Goal: Task Accomplishment & Management: Use online tool/utility

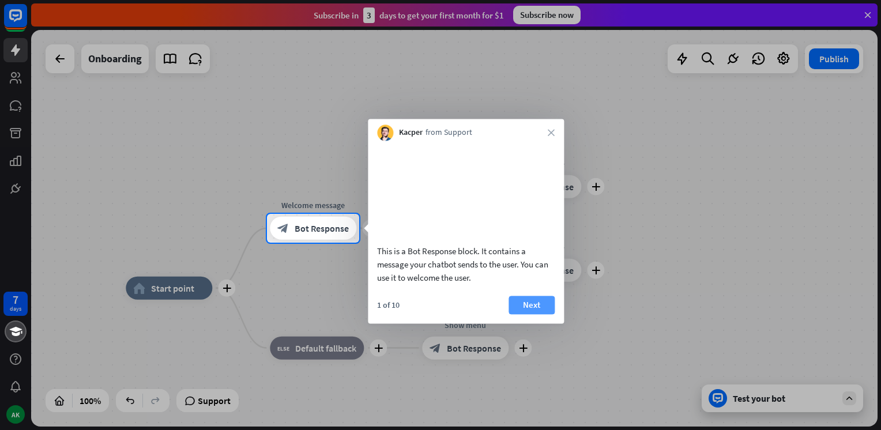
click at [521, 314] on button "Next" at bounding box center [532, 305] width 46 height 18
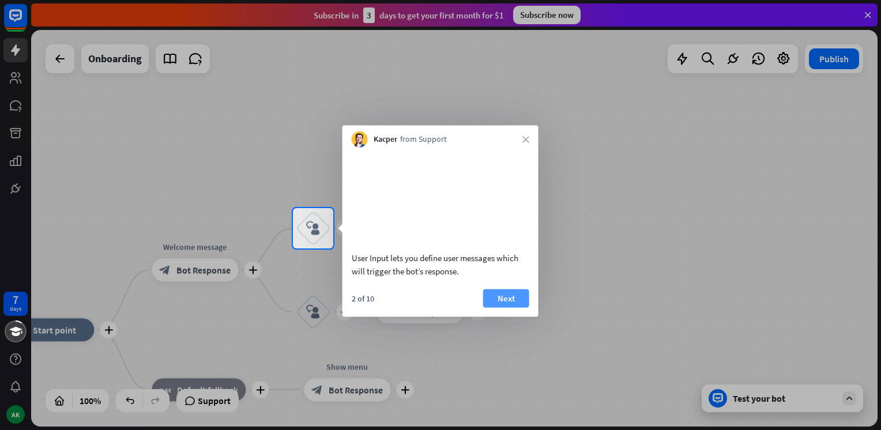
click at [510, 307] on button "Next" at bounding box center [506, 298] width 46 height 18
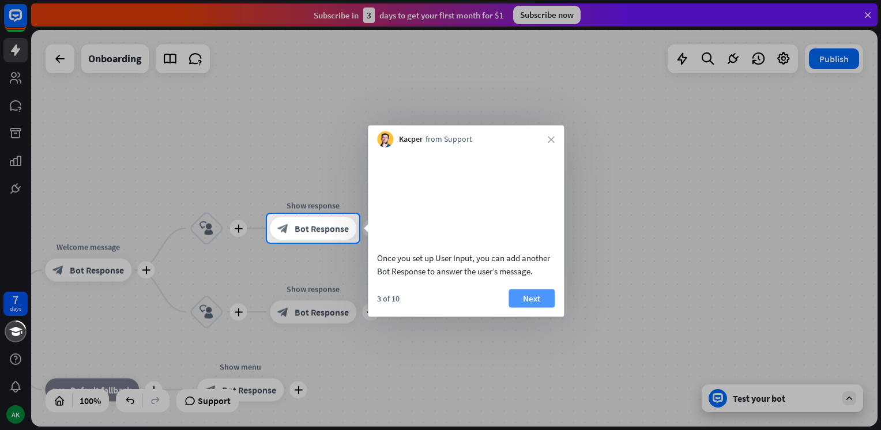
click at [529, 307] on button "Next" at bounding box center [532, 298] width 46 height 18
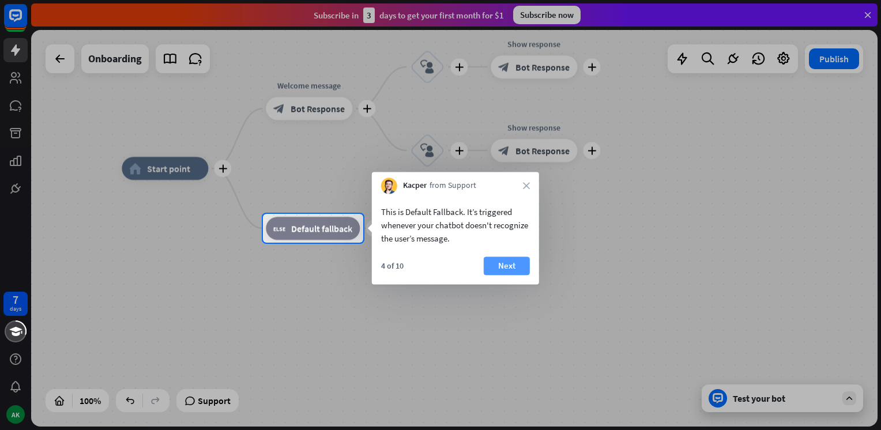
click at [509, 270] on button "Next" at bounding box center [507, 266] width 46 height 18
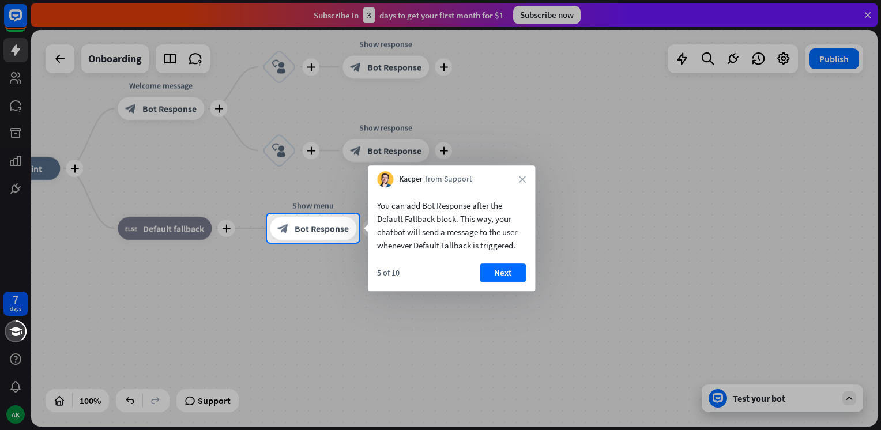
click at [509, 270] on button "Next" at bounding box center [503, 273] width 46 height 18
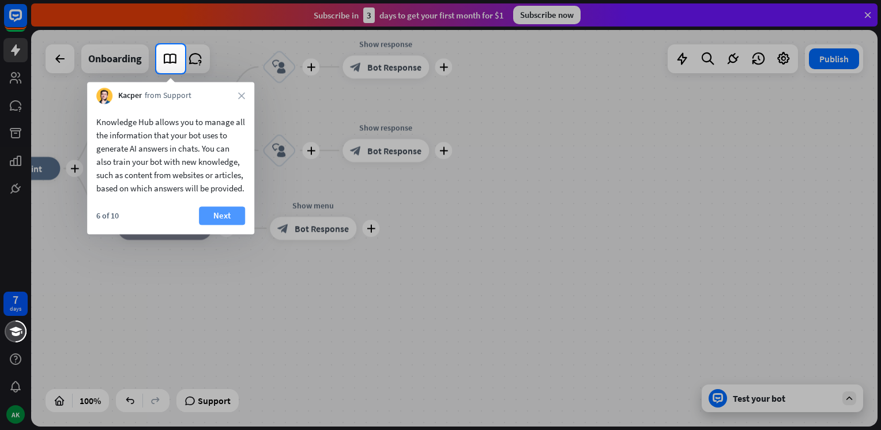
click at [221, 225] on button "Next" at bounding box center [222, 215] width 46 height 18
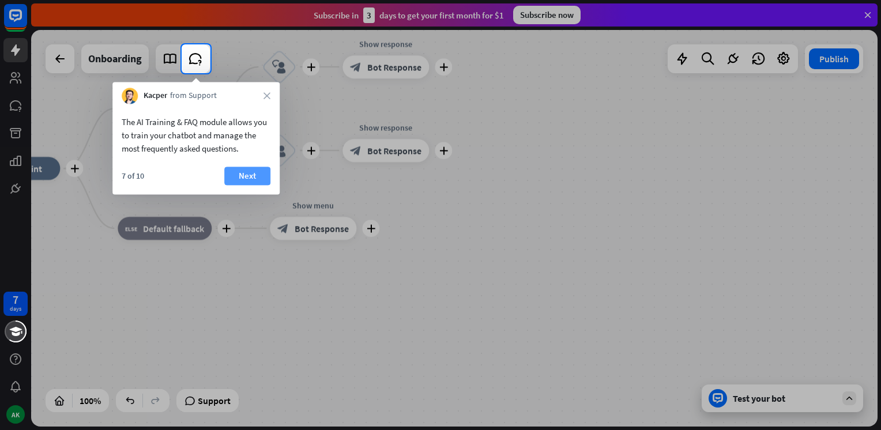
click at [244, 174] on button "Next" at bounding box center [247, 176] width 46 height 18
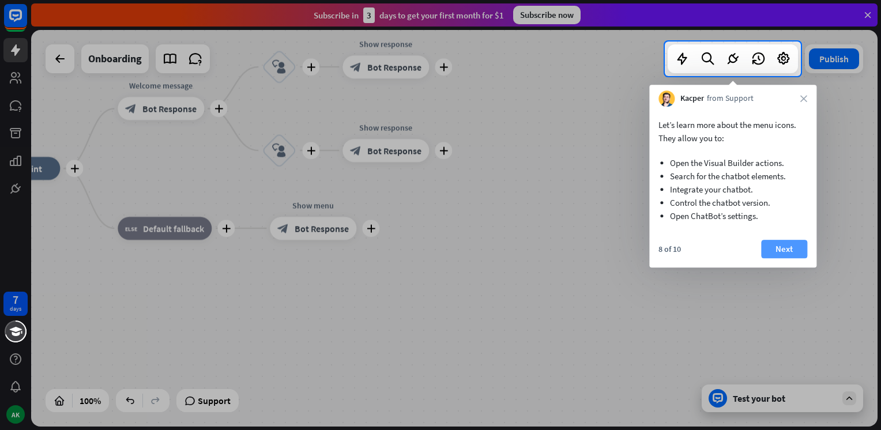
click at [778, 247] on button "Next" at bounding box center [784, 249] width 46 height 18
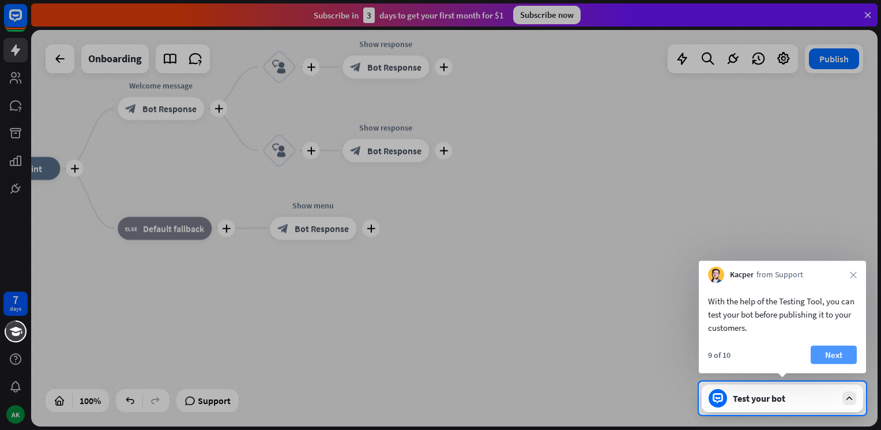
click at [827, 356] on button "Next" at bounding box center [834, 355] width 46 height 18
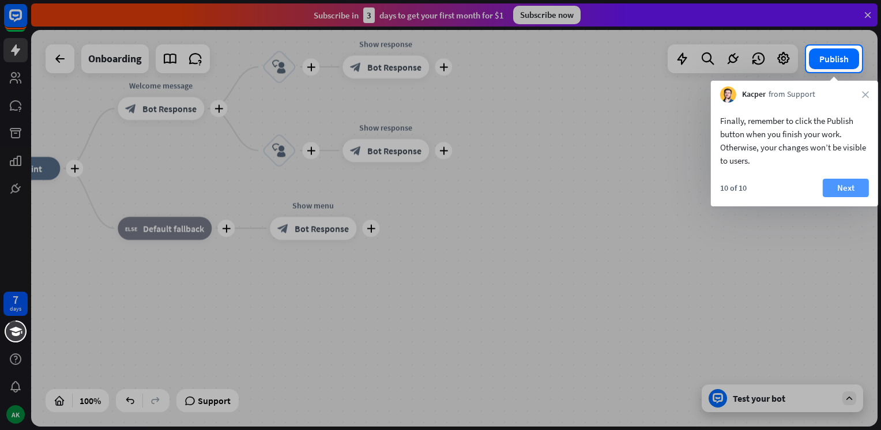
click at [846, 189] on button "Next" at bounding box center [846, 188] width 46 height 18
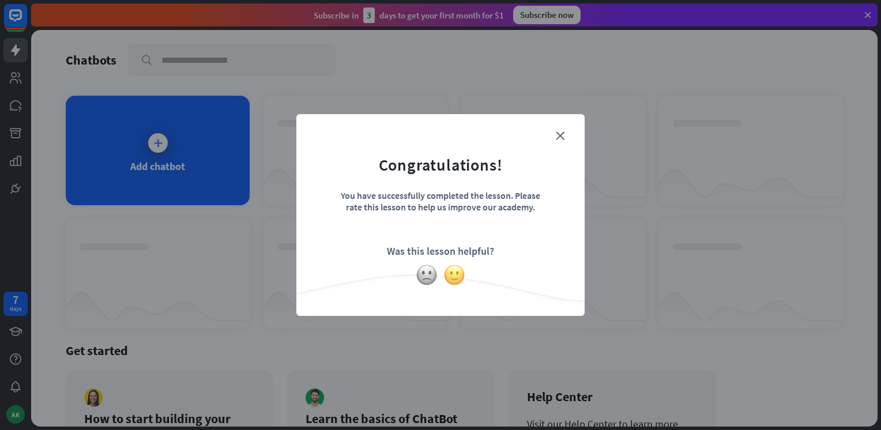
click at [451, 280] on img at bounding box center [454, 275] width 22 height 22
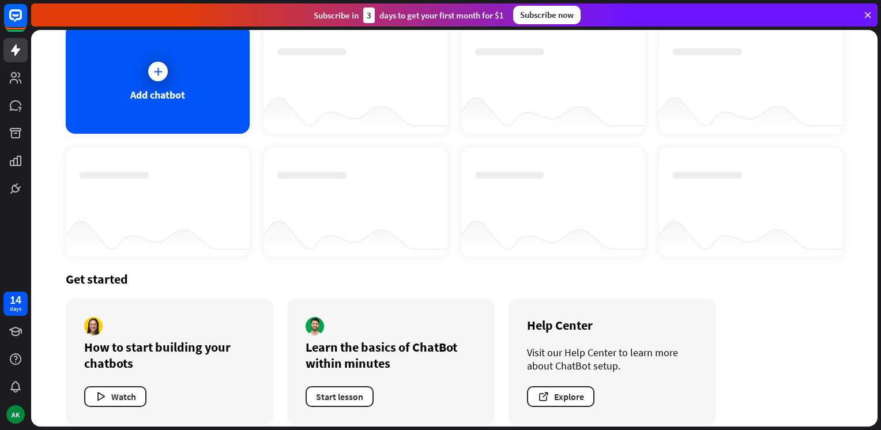
scroll to position [83, 0]
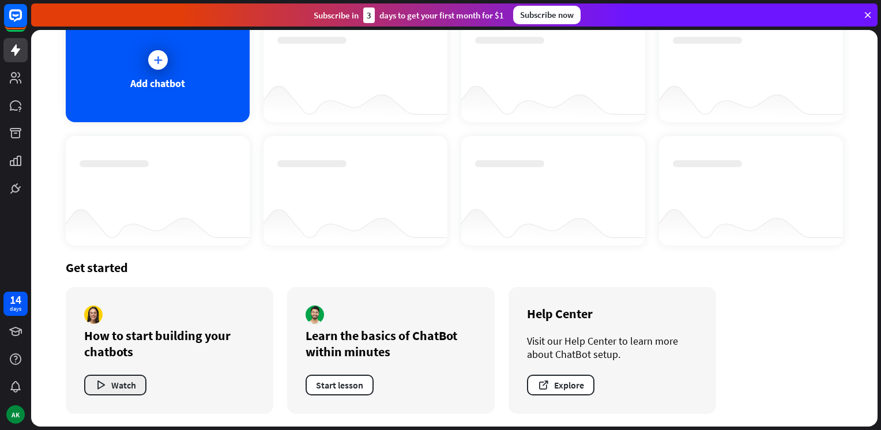
click at [134, 379] on button "Watch" at bounding box center [115, 385] width 62 height 21
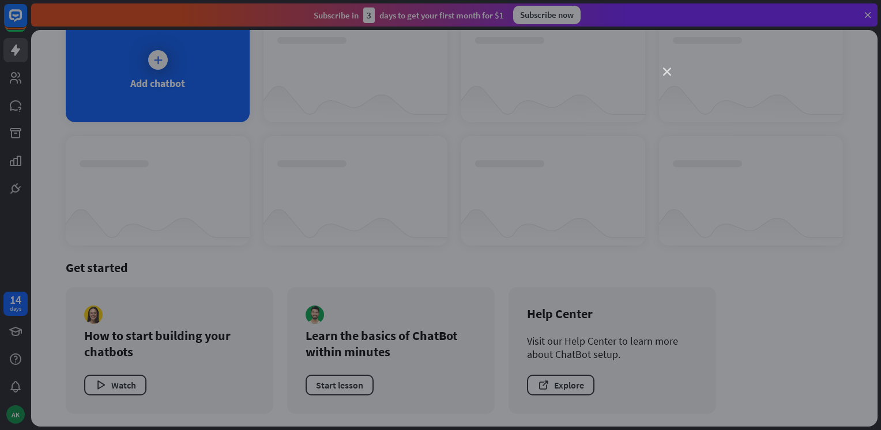
click at [667, 74] on icon "close" at bounding box center [667, 72] width 8 height 8
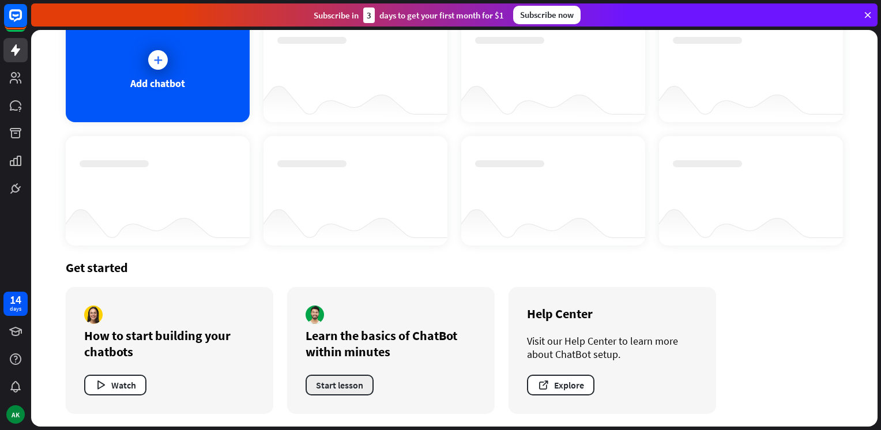
click at [359, 389] on button "Start lesson" at bounding box center [340, 385] width 68 height 21
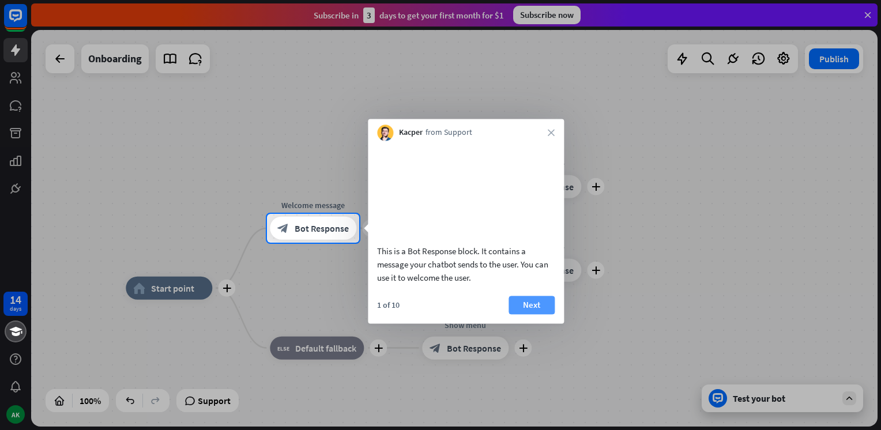
click at [526, 314] on button "Next" at bounding box center [532, 305] width 46 height 18
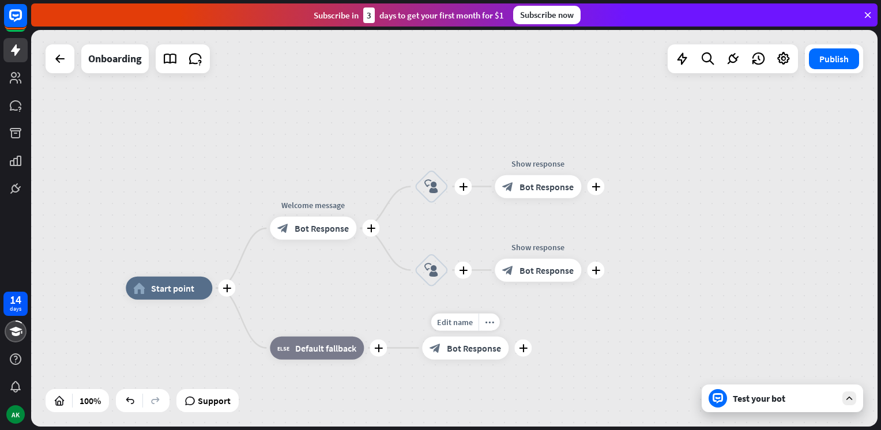
click at [509, 337] on div "Edit name more_horiz plus Show menu block_bot_response Bot Response" at bounding box center [465, 348] width 86 height 23
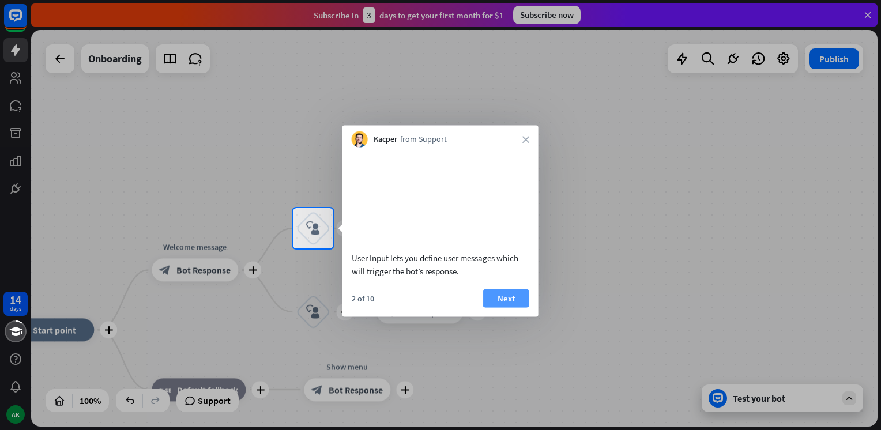
drag, startPoint x: 526, startPoint y: 321, endPoint x: 494, endPoint y: 316, distance: 32.7
click at [494, 316] on body "14 days AK close Product Help First steps Get started with ChatBot Help Center …" at bounding box center [440, 215] width 881 height 430
click at [522, 137] on icon "close" at bounding box center [525, 139] width 7 height 7
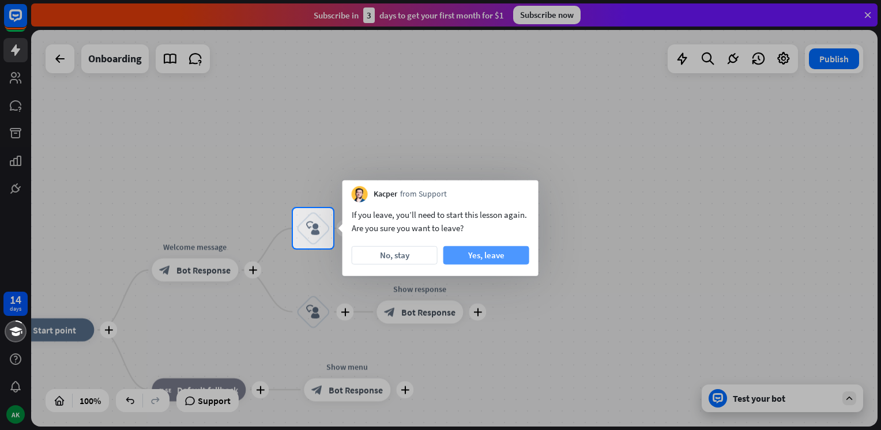
click at [469, 251] on button "Yes, leave" at bounding box center [486, 255] width 86 height 18
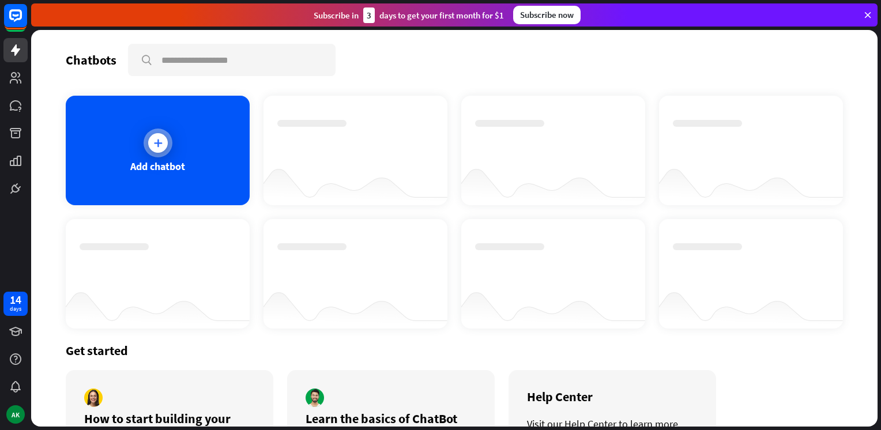
click at [175, 133] on div "Add chatbot" at bounding box center [158, 151] width 184 height 110
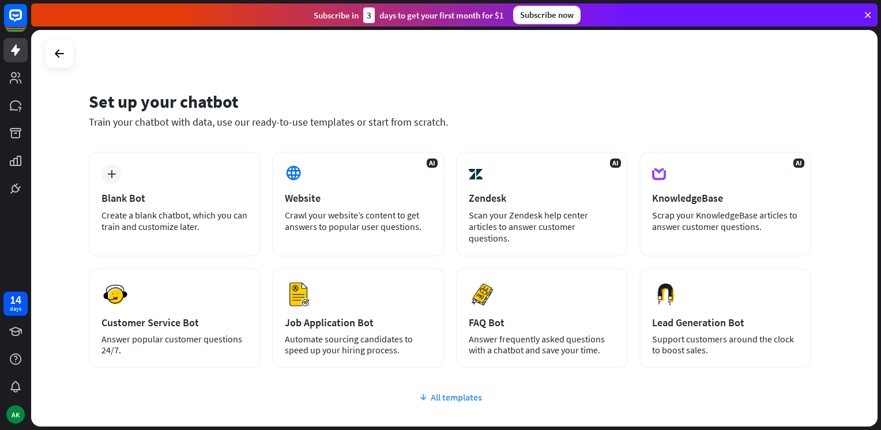
click at [460, 397] on div "All templates" at bounding box center [450, 398] width 723 height 12
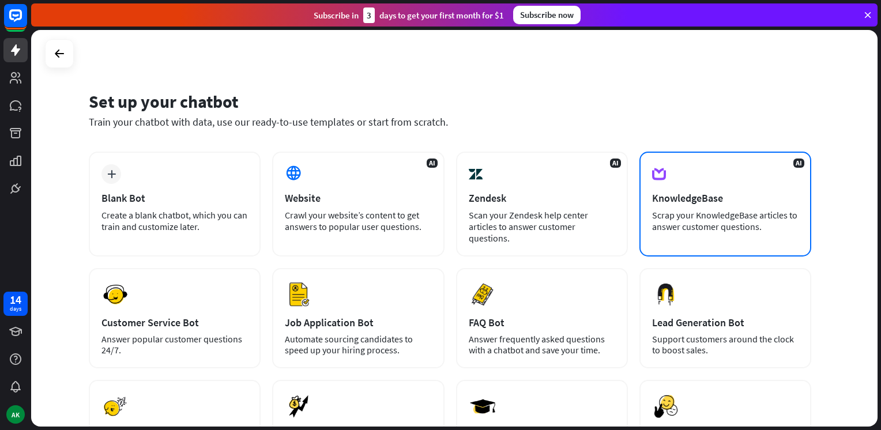
click at [703, 210] on div "Scrap your KnowledgeBase articles to answer customer questions." at bounding box center [725, 220] width 146 height 23
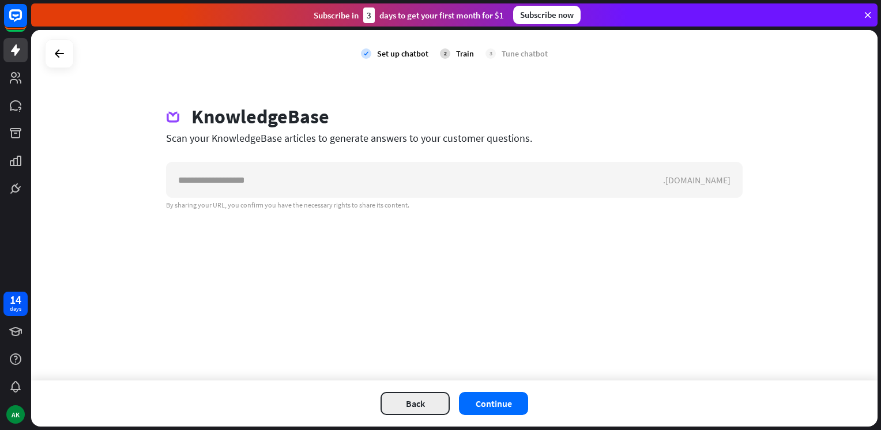
click at [407, 408] on button "Back" at bounding box center [415, 403] width 69 height 23
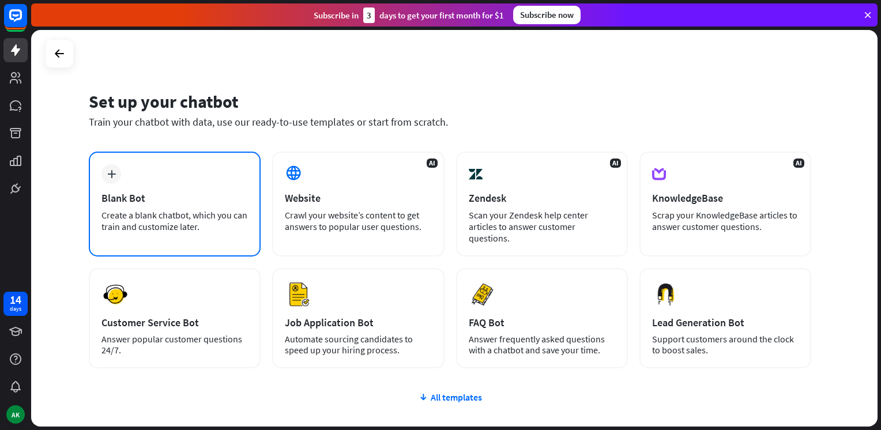
click at [209, 209] on div "Create a blank chatbot, which you can train and customize later." at bounding box center [174, 220] width 146 height 23
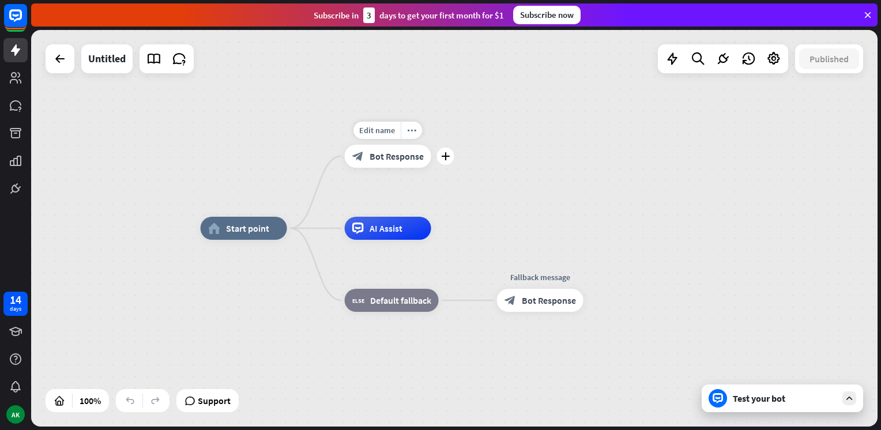
click at [382, 163] on div "block_bot_response Bot Response" at bounding box center [388, 156] width 86 height 23
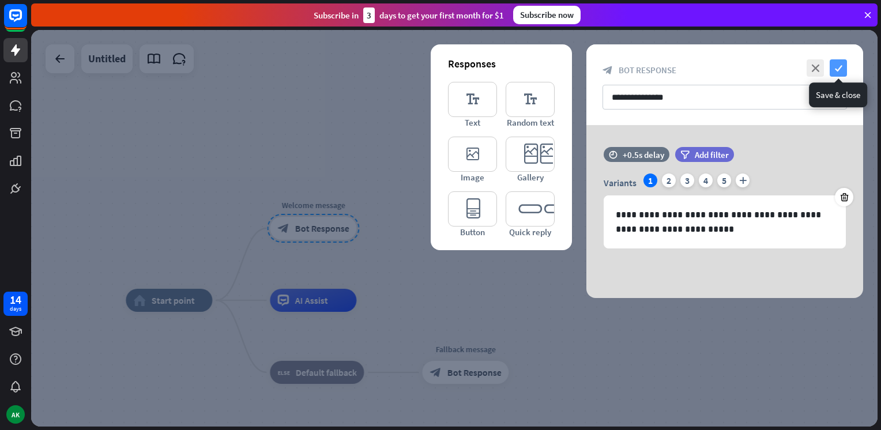
click at [837, 68] on icon "check" at bounding box center [838, 67] width 17 height 17
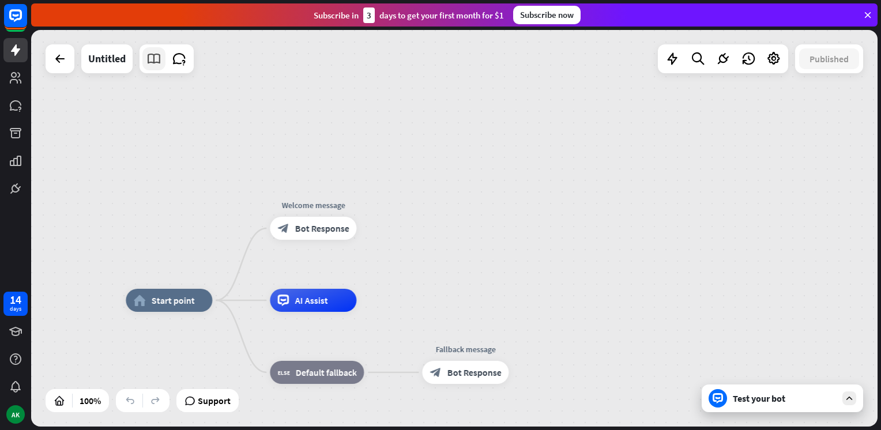
click at [149, 58] on icon at bounding box center [153, 58] width 15 height 15
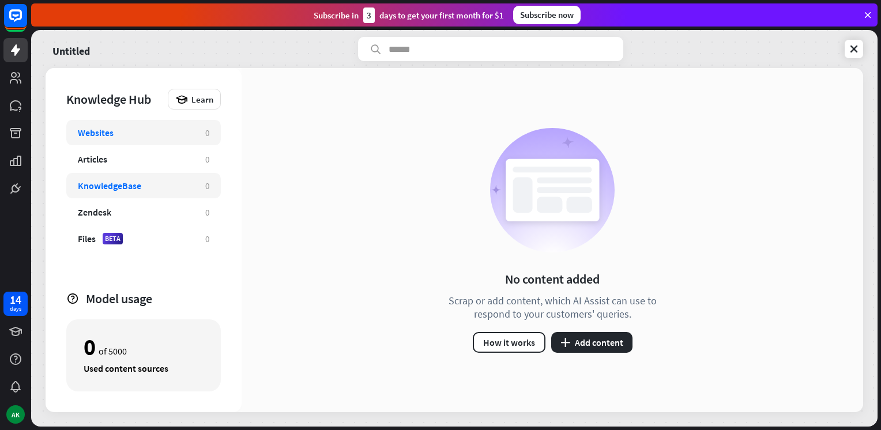
click at [145, 186] on div "KnowledgeBase" at bounding box center [136, 186] width 116 height 12
click at [571, 344] on button "plus Add content" at bounding box center [591, 342] width 81 height 21
